Goal: Check status: Check status

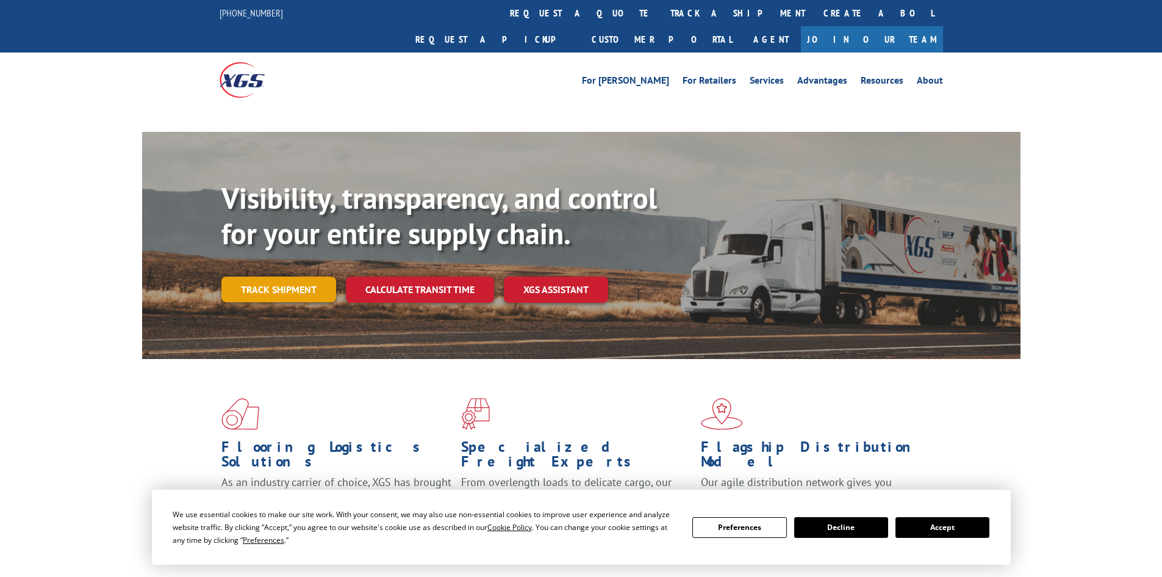
click at [282, 269] on div "Visibility, transparency, and control for your entire supply chain. Track shipm…" at bounding box center [620, 266] width 799 height 170
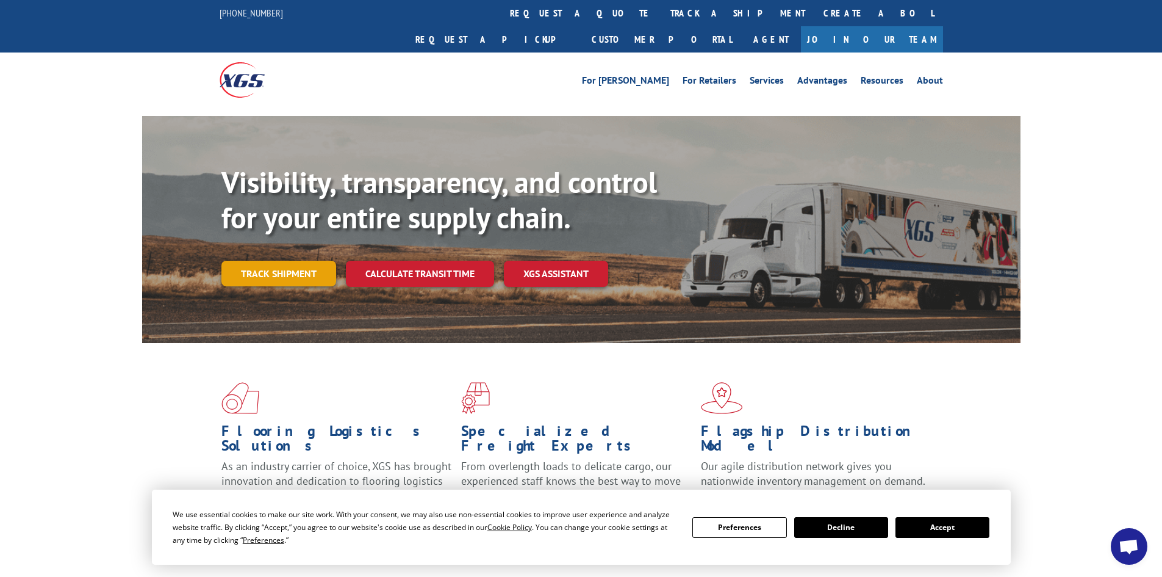
click at [295, 261] on link "Track shipment" at bounding box center [278, 274] width 115 height 26
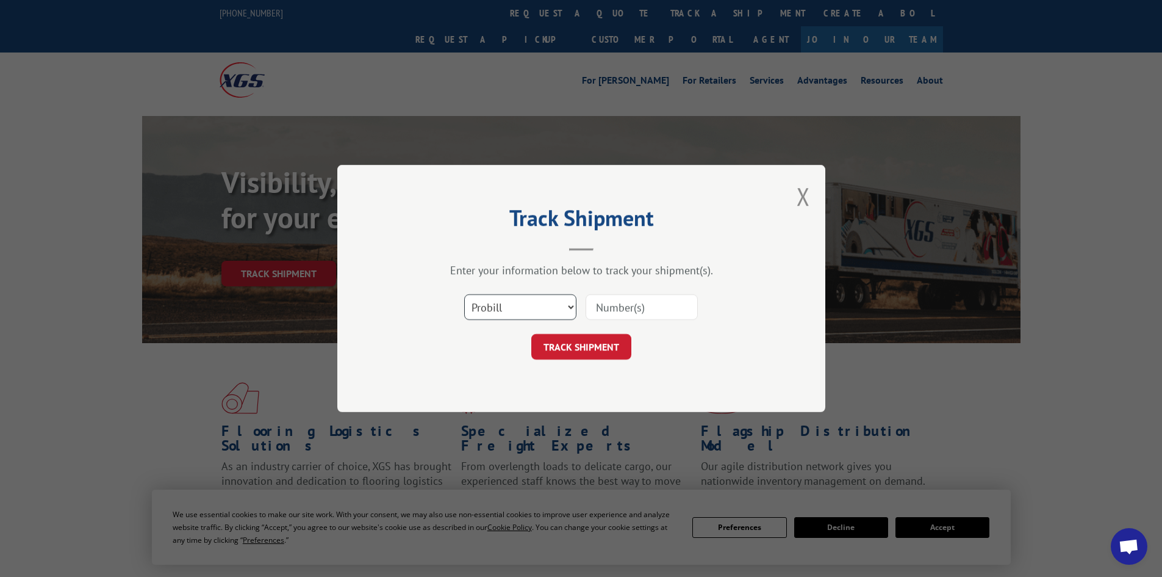
click at [552, 309] on select "Select category... Probill BOL PO" at bounding box center [520, 307] width 112 height 26
click at [464, 294] on select "Select category... Probill BOL PO" at bounding box center [520, 307] width 112 height 26
click at [642, 304] on input at bounding box center [642, 307] width 112 height 26
type input "363177"
click button "TRACK SHIPMENT" at bounding box center [581, 347] width 100 height 26
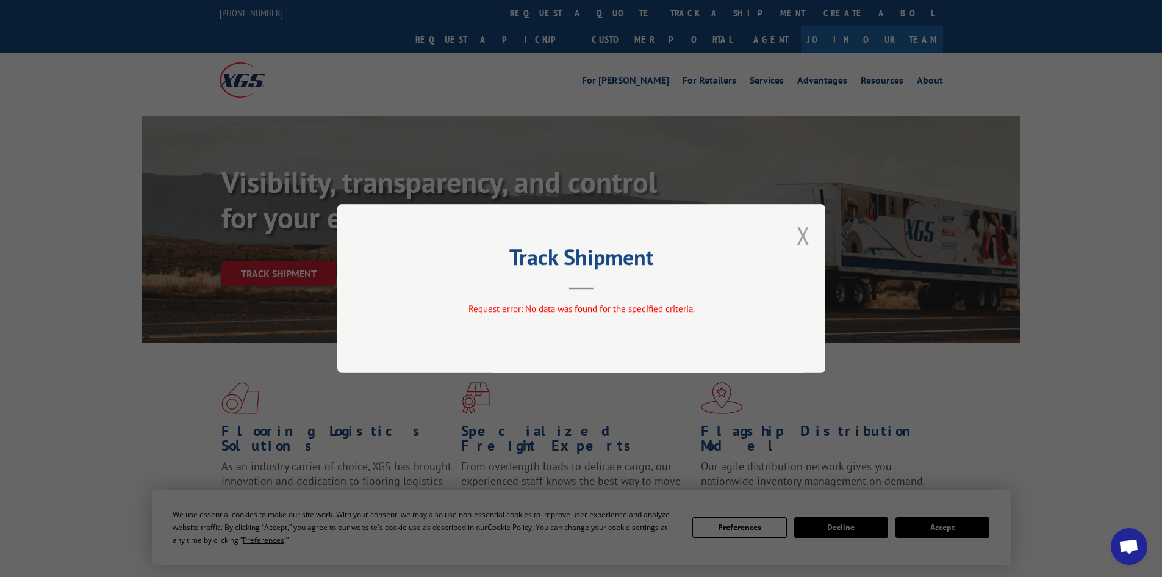
click at [807, 231] on button "Close modal" at bounding box center [803, 235] width 13 height 32
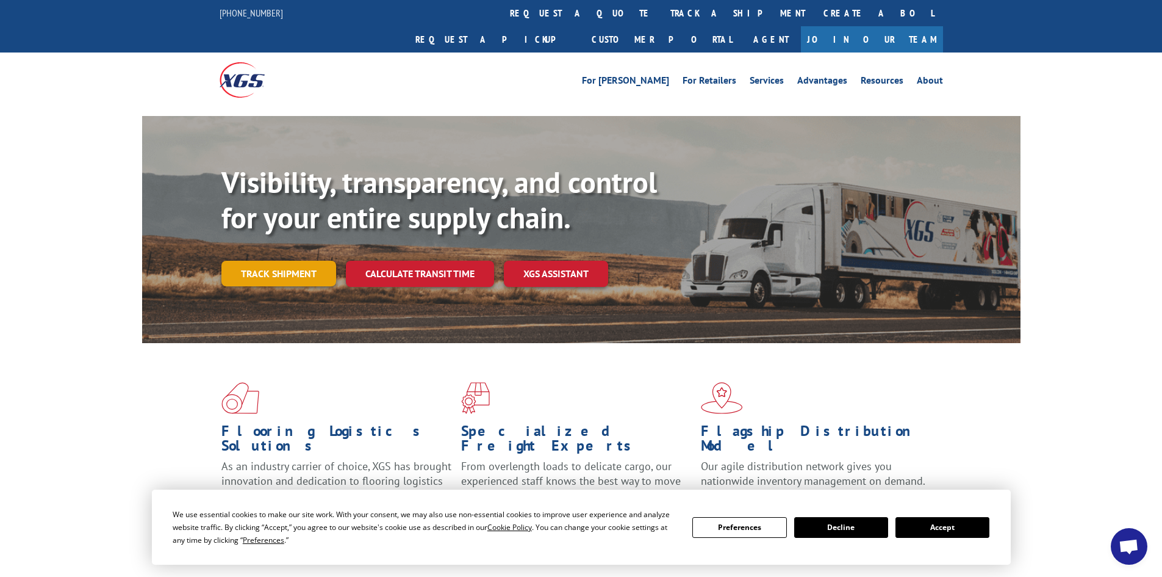
click at [257, 261] on link "Track shipment" at bounding box center [278, 274] width 115 height 26
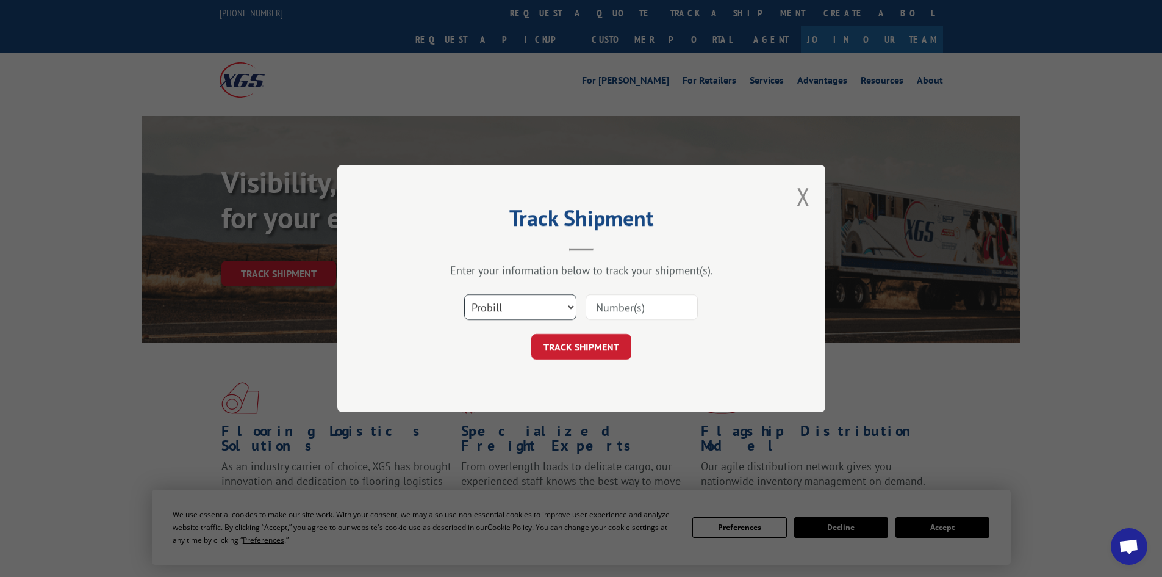
click at [554, 306] on select "Select category... Probill BOL PO" at bounding box center [520, 307] width 112 height 26
select select "po"
click at [464, 294] on select "Select category... Probill BOL PO" at bounding box center [520, 307] width 112 height 26
click at [646, 302] on input at bounding box center [642, 307] width 112 height 26
type input "2509150030"
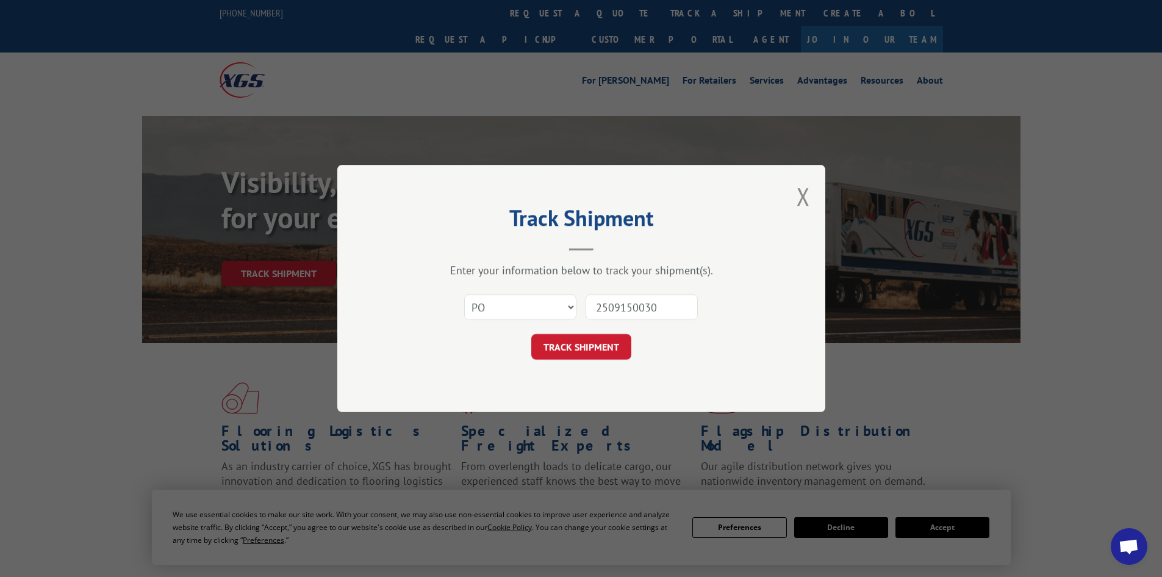
click button "TRACK SHIPMENT" at bounding box center [581, 347] width 100 height 26
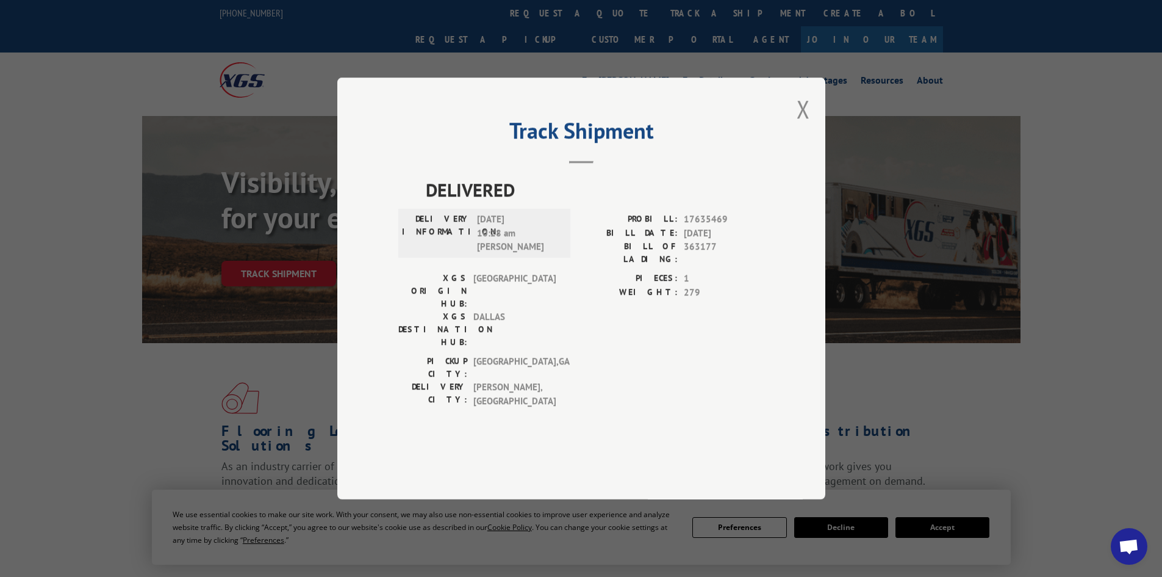
drag, startPoint x: 525, startPoint y: 275, endPoint x: 638, endPoint y: 244, distance: 117.5
click at [525, 254] on span "[DATE] 10:28 am [PERSON_NAME]" at bounding box center [518, 232] width 82 height 41
click at [802, 125] on button "Close modal" at bounding box center [803, 109] width 13 height 32
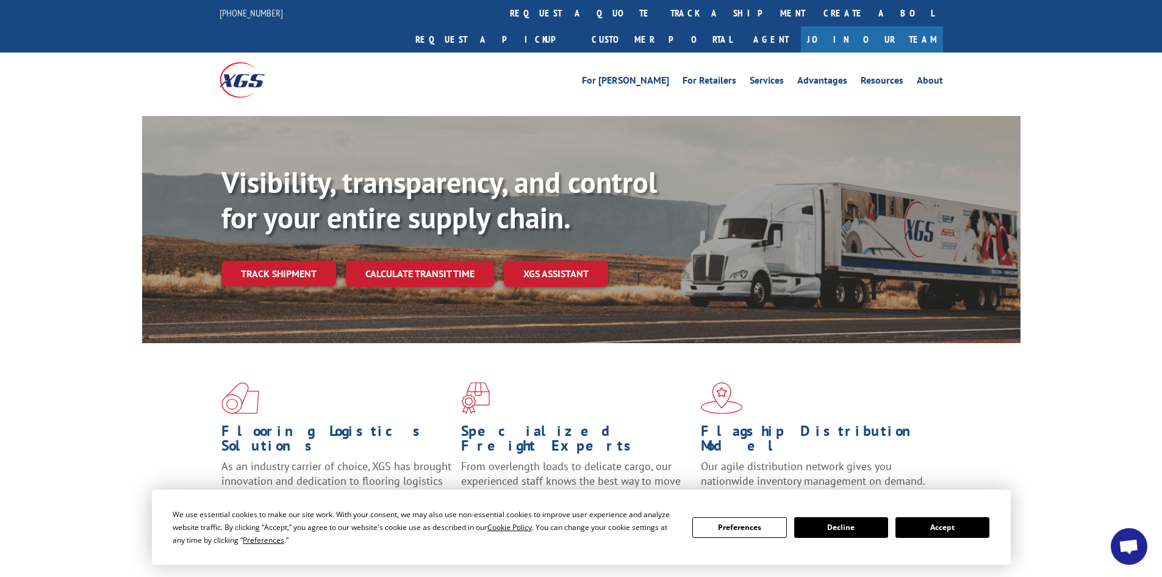
drag, startPoint x: 1093, startPoint y: 390, endPoint x: 998, endPoint y: 104, distance: 301.6
click at [1093, 390] on div "Flooring Logistics Solutions As an industry carrier of choice, XGS has brought …" at bounding box center [581, 465] width 1162 height 245
